Goal: Task Accomplishment & Management: Manage account settings

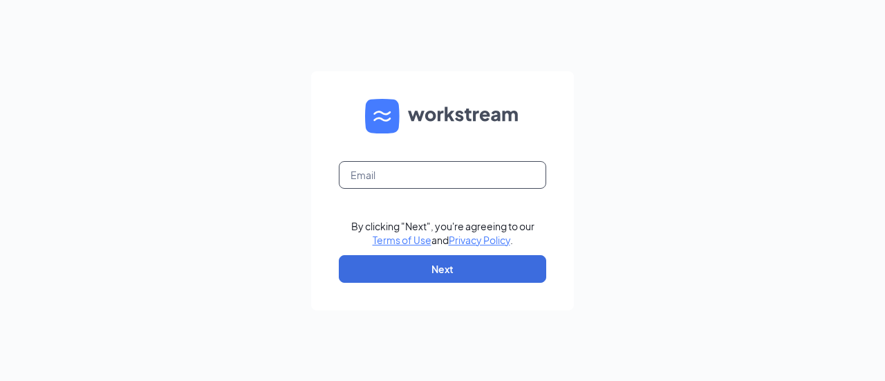
click at [450, 184] on input "text" at bounding box center [443, 175] width 208 height 28
click at [467, 184] on input "text" at bounding box center [443, 175] width 208 height 28
type input "mattr@smbyrice.com"
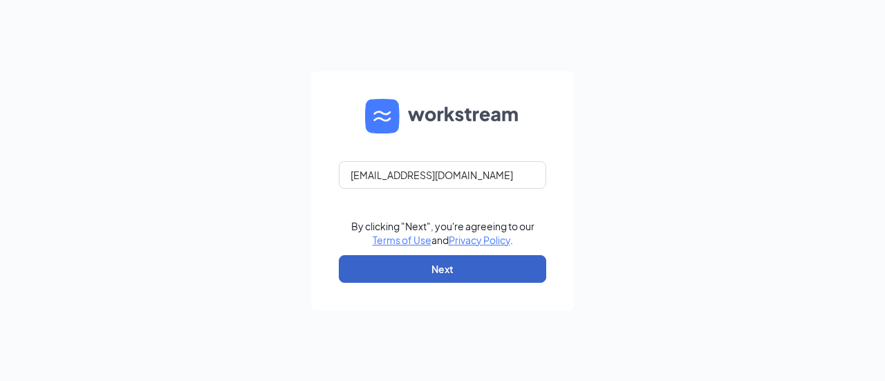
click at [475, 273] on button "Next" at bounding box center [443, 269] width 208 height 28
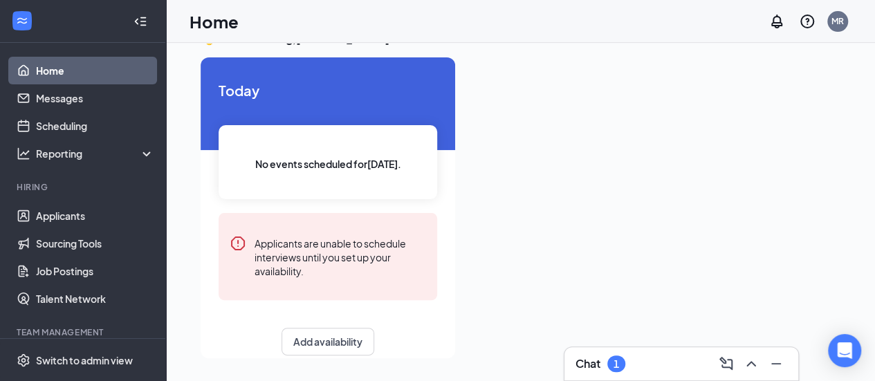
scroll to position [29, 0]
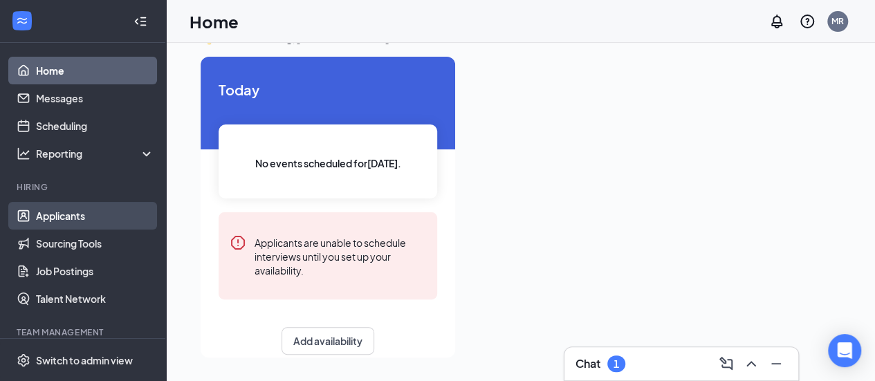
click at [80, 221] on link "Applicants" at bounding box center [95, 216] width 118 height 28
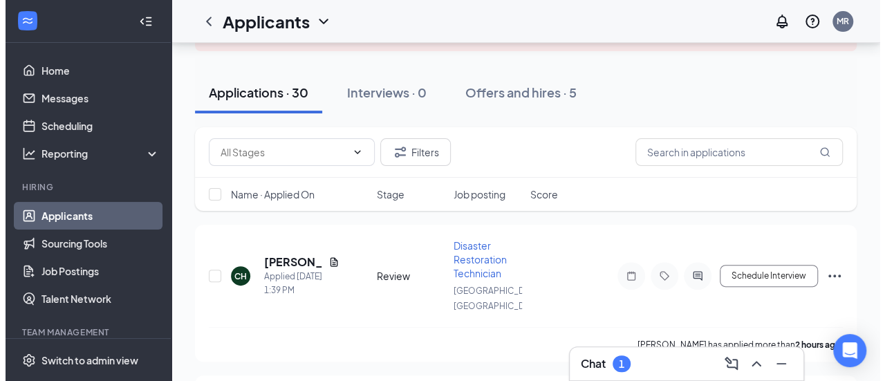
scroll to position [109, 0]
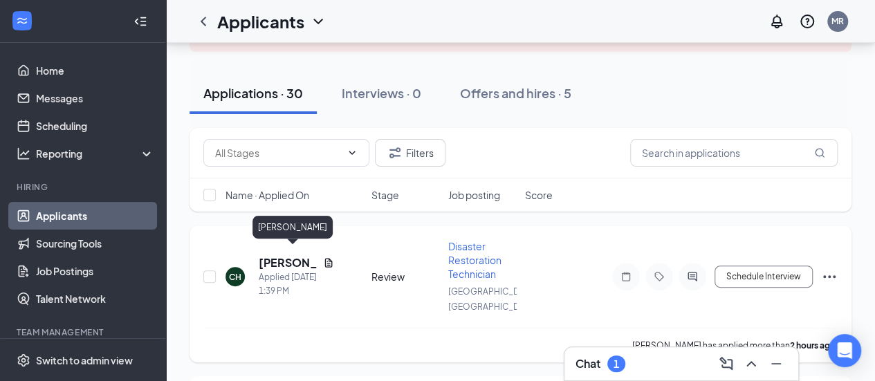
click at [286, 257] on h5 "[PERSON_NAME]" at bounding box center [288, 262] width 59 height 15
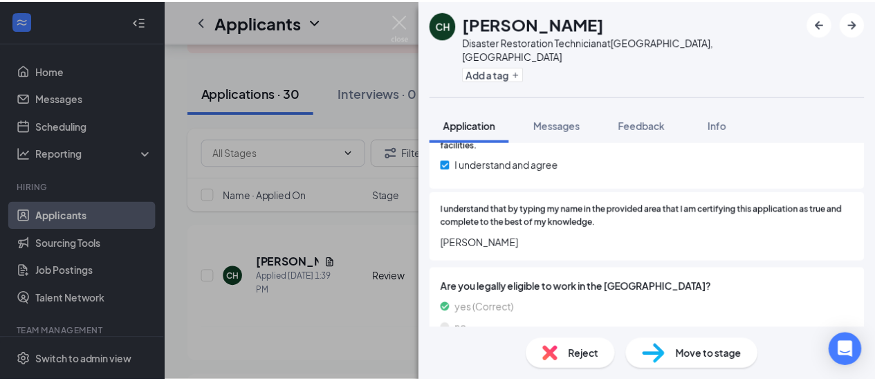
scroll to position [1601, 0]
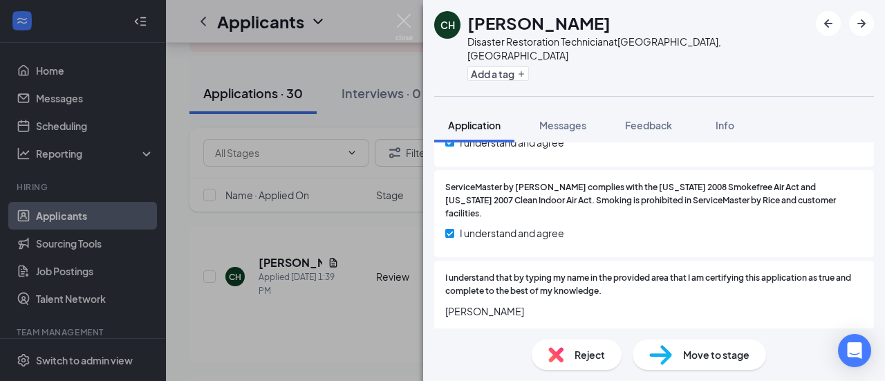
click at [336, 231] on div "[PERSON_NAME] Disaster Restoration Technician at [GEOGRAPHIC_DATA], [GEOGRAPHIC…" at bounding box center [442, 190] width 885 height 381
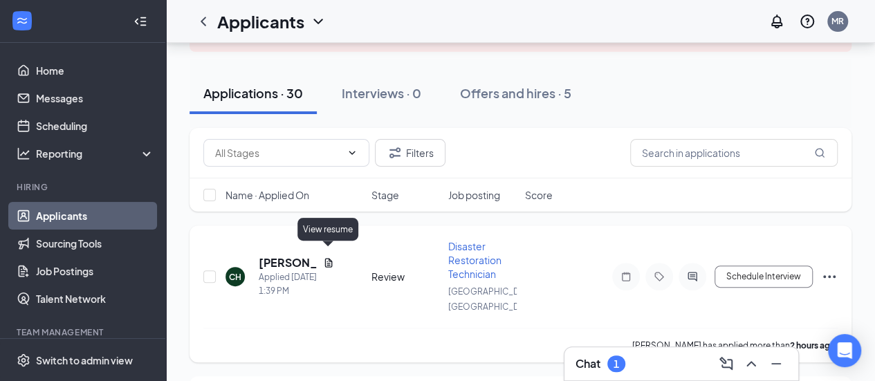
click at [329, 258] on icon "Document" at bounding box center [328, 262] width 11 height 11
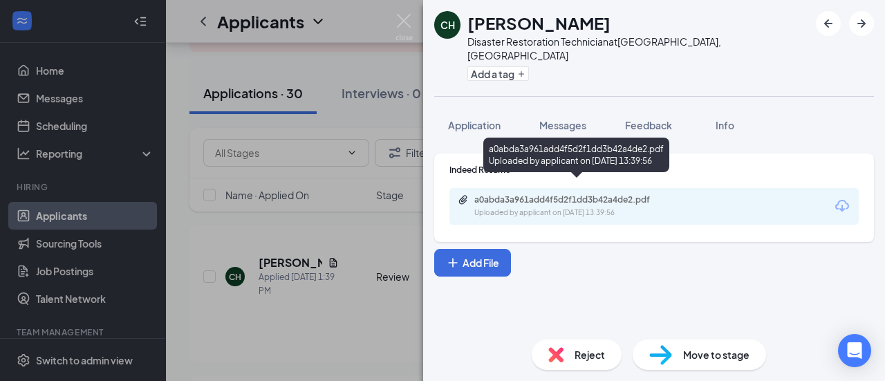
click at [612, 208] on div "Uploaded by applicant on [DATE] 13:39:56" at bounding box center [579, 213] width 208 height 11
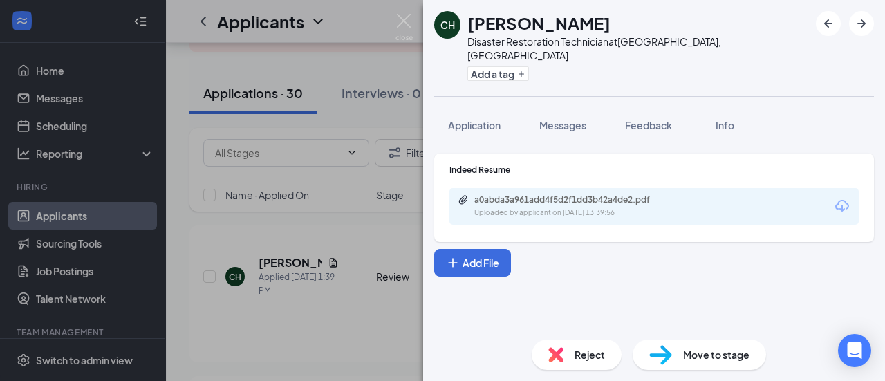
click at [246, 351] on div "[PERSON_NAME] Disaster Restoration Technician at [GEOGRAPHIC_DATA], [GEOGRAPHIC…" at bounding box center [442, 190] width 885 height 381
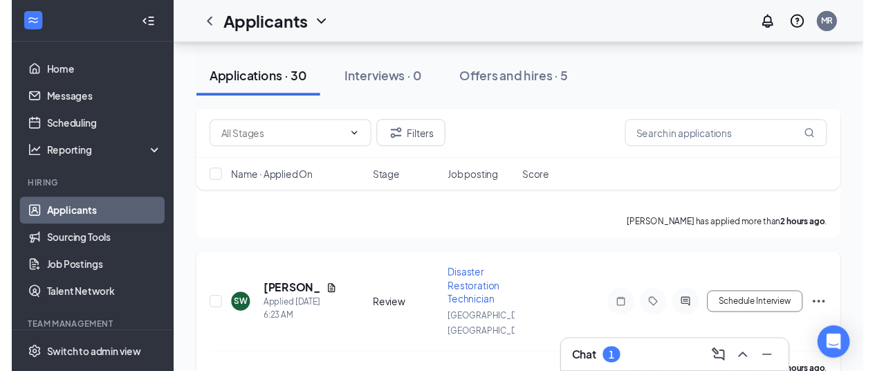
scroll to position [247, 0]
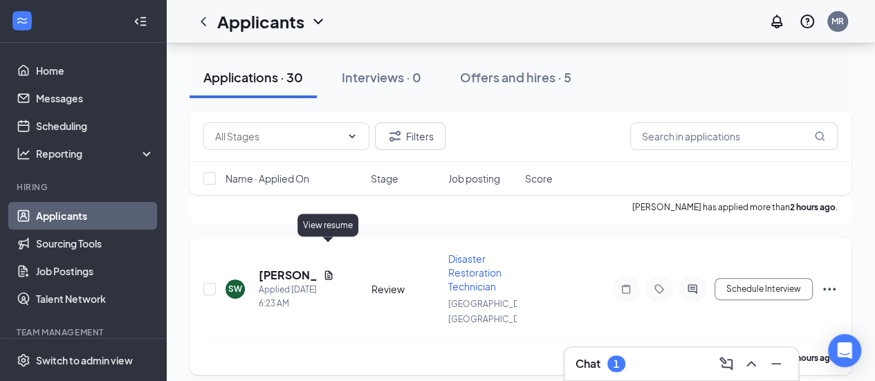
click at [327, 270] on icon "Document" at bounding box center [328, 275] width 11 height 11
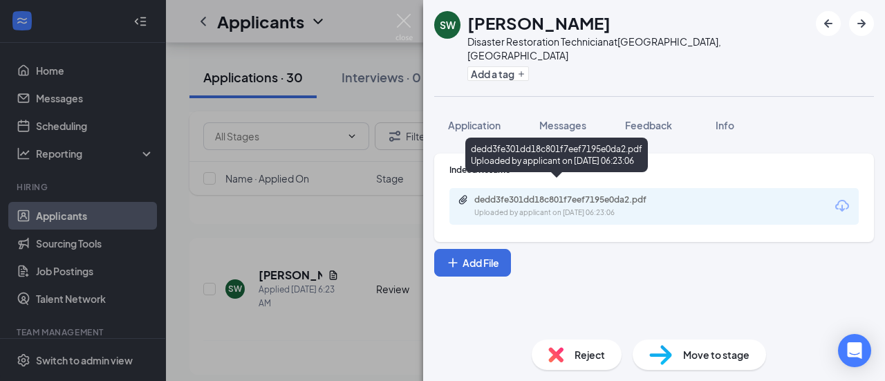
click at [592, 208] on div "Uploaded by applicant on [DATE] 06:23:06" at bounding box center [579, 213] width 208 height 11
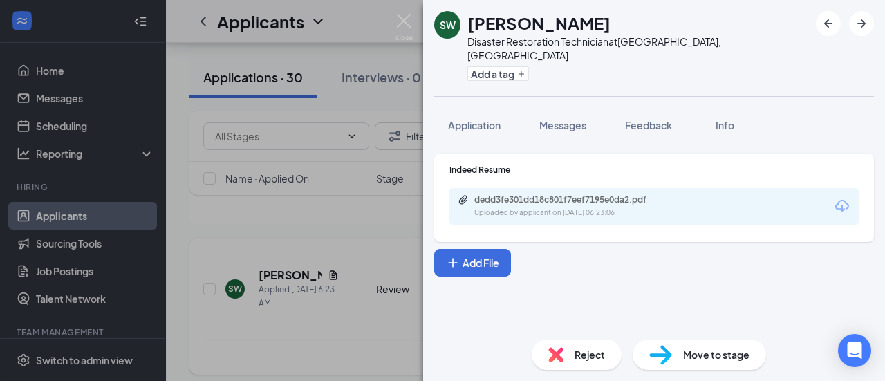
drag, startPoint x: 331, startPoint y: 320, endPoint x: 331, endPoint y: 308, distance: 12.5
click at [331, 320] on div "SW [PERSON_NAME] Disaster Restoration Technician at [GEOGRAPHIC_DATA], [GEOGRAP…" at bounding box center [442, 190] width 885 height 381
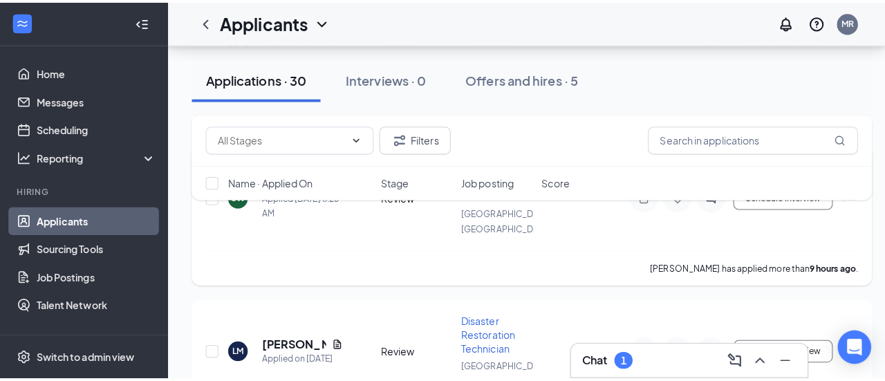
scroll to position [385, 0]
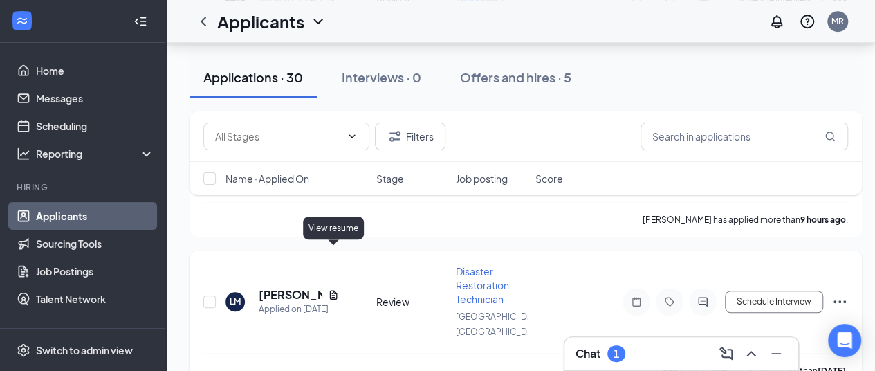
click at [332, 290] on icon "Document" at bounding box center [334, 294] width 8 height 9
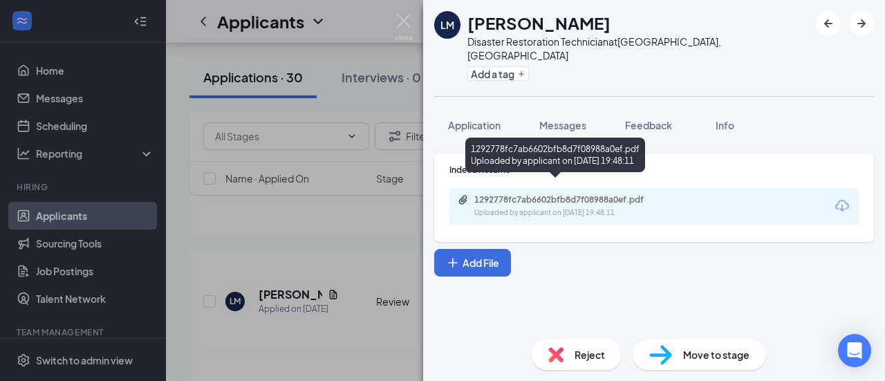
click at [674, 194] on div "1292778fc7ab6602bfb8d7f08988a0ef.pdf" at bounding box center [570, 199] width 224 height 11
